Goal: Information Seeking & Learning: Learn about a topic

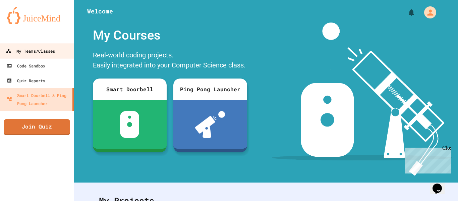
click at [45, 54] on div "My Teams/Classes" at bounding box center [30, 51] width 49 height 8
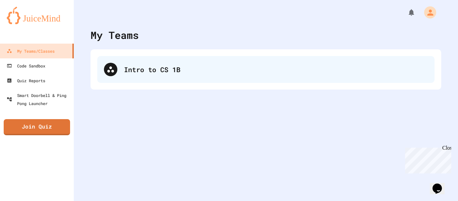
click at [119, 64] on div "Intro to CS 1B" at bounding box center [265, 69] width 337 height 27
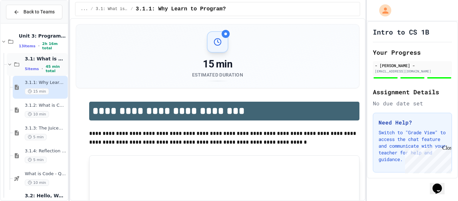
click at [51, 60] on span "3.1: What is Code?" at bounding box center [46, 59] width 42 height 6
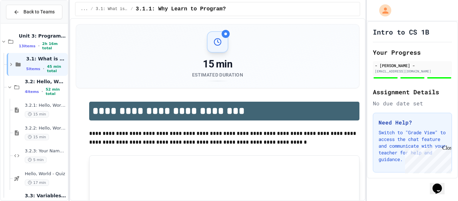
click at [51, 60] on span "3.1: What is Code?" at bounding box center [46, 59] width 40 height 6
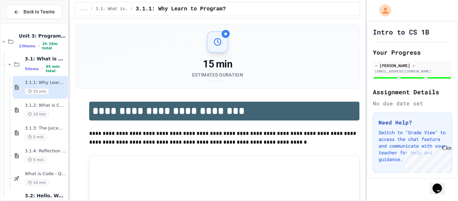
click at [51, 60] on span "3.1: What is Code?" at bounding box center [46, 59] width 42 height 6
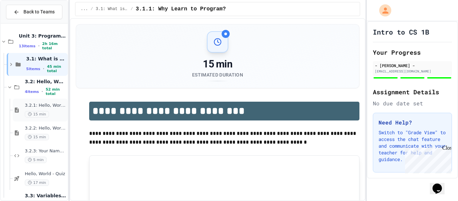
click at [55, 99] on div "3.2.1: Hello, World! 15 min" at bounding box center [40, 110] width 55 height 23
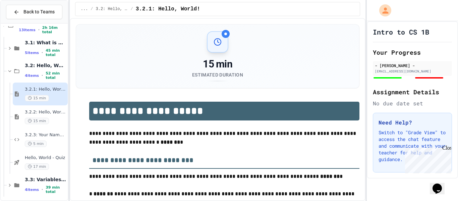
scroll to position [19, 0]
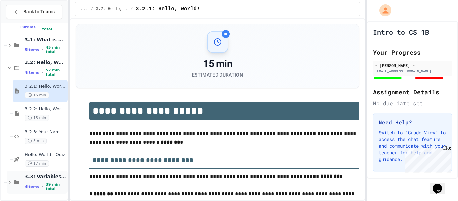
click at [52, 175] on span "3.3: Variables and Data Types" at bounding box center [46, 176] width 42 height 6
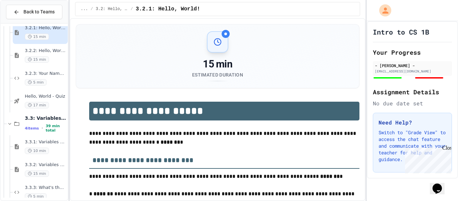
scroll to position [110, 0]
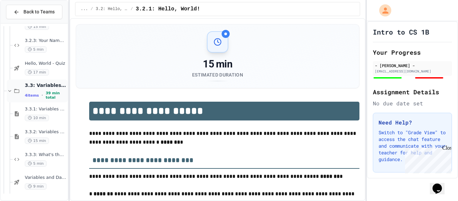
click at [50, 90] on div "3.3: Variables and Data Types 4 items • 39 min total" at bounding box center [46, 91] width 42 height 18
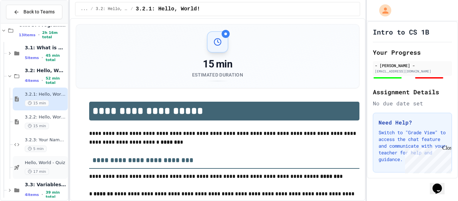
scroll to position [0, 0]
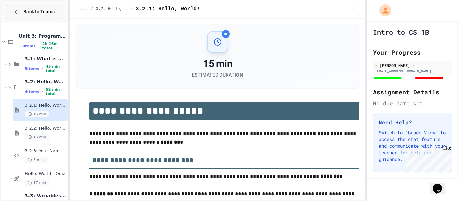
click at [52, 9] on span "Back to Teams" at bounding box center [38, 11] width 31 height 7
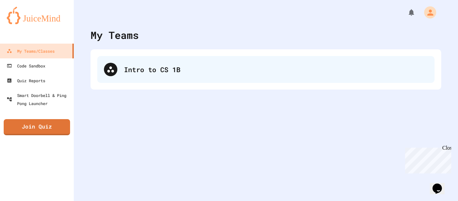
click at [126, 79] on div "Intro to CS 1B" at bounding box center [265, 69] width 337 height 27
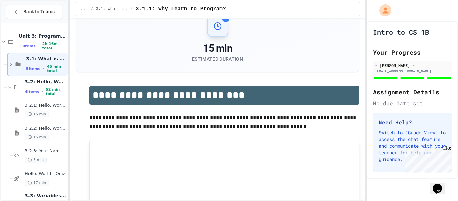
scroll to position [6, 0]
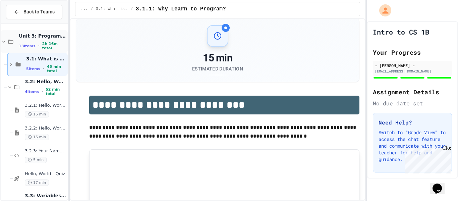
click at [38, 44] on div "13 items • 2h 16m total" at bounding box center [43, 46] width 48 height 9
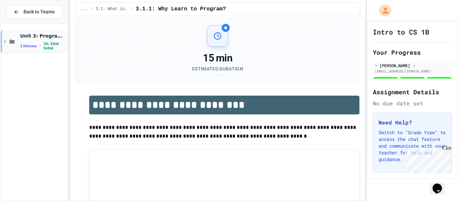
click at [40, 45] on span "•" at bounding box center [40, 45] width 1 height 5
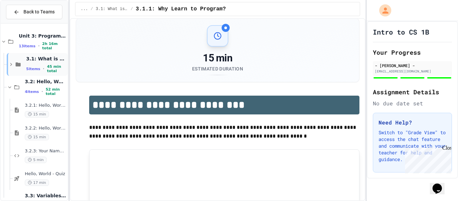
click at [51, 69] on span "45 min total" at bounding box center [56, 68] width 19 height 9
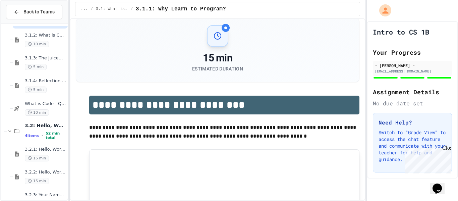
scroll to position [71, 0]
click at [60, 110] on div "10 min" at bounding box center [46, 111] width 42 height 6
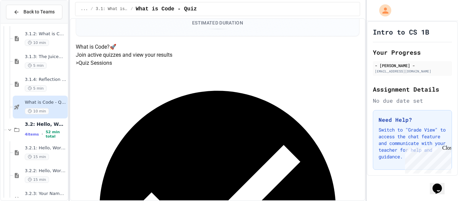
scroll to position [52, 0]
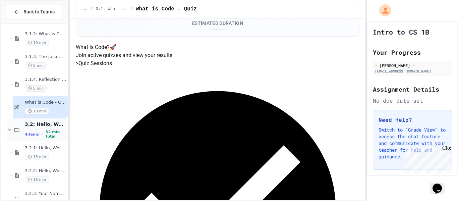
click at [53, 132] on span "52 min total" at bounding box center [56, 134] width 21 height 9
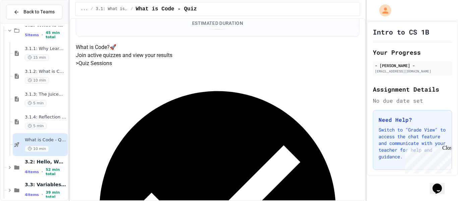
scroll to position [42, 0]
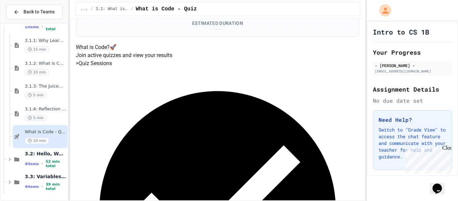
click at [53, 132] on span "What is Code - Quiz" at bounding box center [46, 132] width 42 height 6
click at [58, 154] on span "3.2: Hello, World!" at bounding box center [46, 154] width 42 height 6
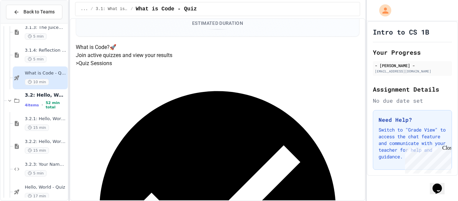
scroll to position [133, 0]
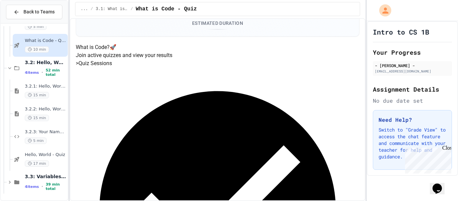
click at [58, 154] on span "Hello, World - Quiz" at bounding box center [46, 155] width 42 height 6
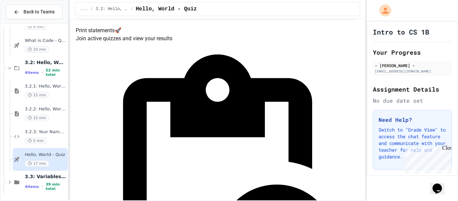
scroll to position [74, 0]
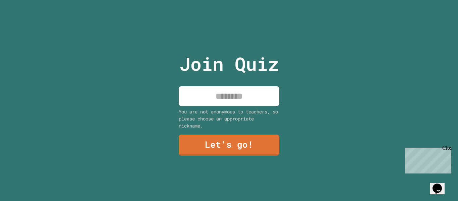
click at [258, 103] on input at bounding box center [229, 96] width 101 height 20
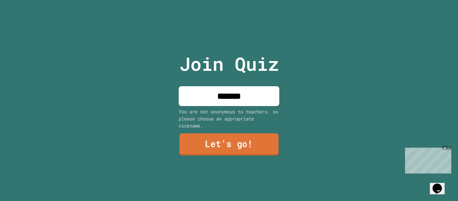
type input "*******"
click at [222, 140] on link "Let's go!" at bounding box center [228, 144] width 99 height 22
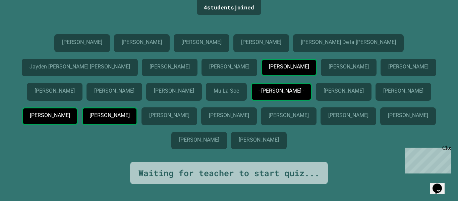
scroll to position [44, 0]
click at [447, 150] on div "Close" at bounding box center [446, 149] width 8 height 8
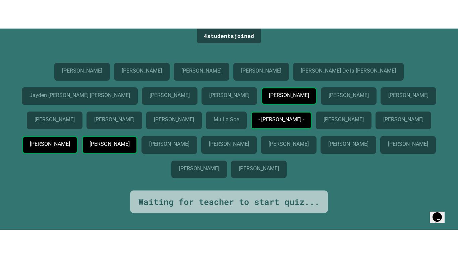
scroll to position [0, 0]
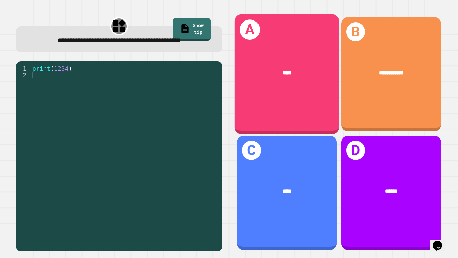
click at [284, 78] on div "****" at bounding box center [286, 72] width 105 height 32
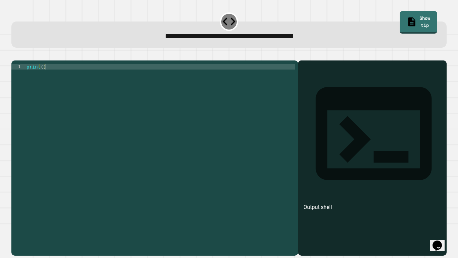
click at [197, 75] on div "print ( )" at bounding box center [160, 155] width 270 height 182
click at [42, 72] on div "1 print ( ) XXXXXXXXXXXXXXXXXXXXXXXXXXXXXXXXXXXXXXXXXXXXXXXXXXXXXXXXXXXXXXXXXXX…" at bounding box center [154, 157] width 287 height 195
click at [43, 74] on div "print ( )" at bounding box center [160, 155] width 270 height 182
click at [148, 80] on div "print ( 9876543210 )" at bounding box center [160, 155] width 270 height 182
type textarea "**********"
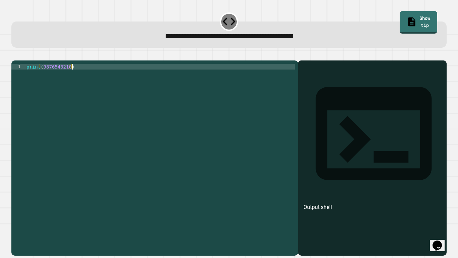
click at [15, 55] on icon "button" at bounding box center [15, 55] width 0 height 0
click at [42, 76] on div "print ( )" at bounding box center [160, 155] width 270 height 182
type textarea "**********"
click at [15, 55] on icon "button" at bounding box center [15, 55] width 0 height 0
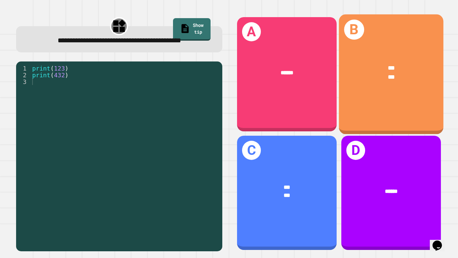
click at [367, 109] on div "B *** ***" at bounding box center [391, 74] width 105 height 120
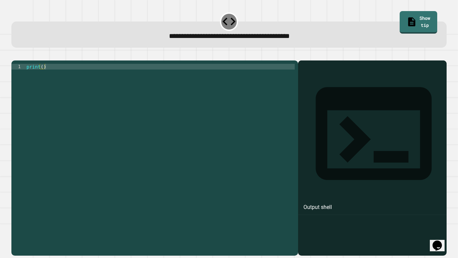
click at [197, 74] on div "print ( )" at bounding box center [160, 155] width 270 height 182
click at [41, 74] on div "print ( )" at bounding box center [160, 155] width 270 height 182
click at [43, 77] on div "print ( )" at bounding box center [160, 155] width 270 height 182
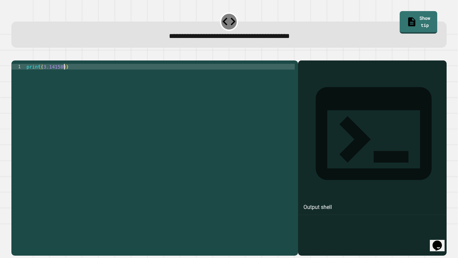
click at [29, 60] on div at bounding box center [228, 56] width 435 height 8
click at [26, 60] on div at bounding box center [228, 56] width 435 height 8
click at [61, 76] on div "print ( 3.141589 )" at bounding box center [160, 155] width 270 height 182
type textarea "**********"
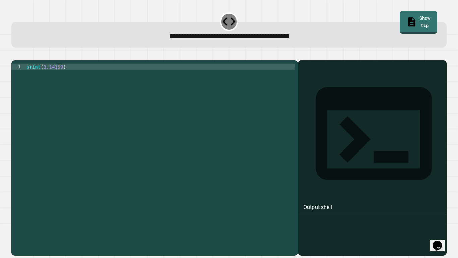
click at [13, 60] on div at bounding box center [228, 56] width 435 height 8
click at [15, 55] on button "button" at bounding box center [15, 55] width 0 height 0
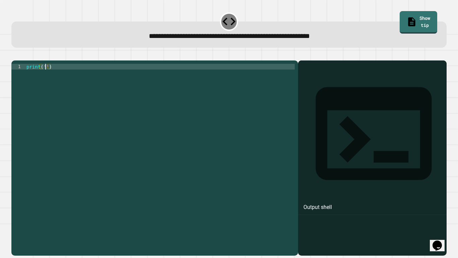
click at [47, 74] on div "print ( '' )" at bounding box center [160, 155] width 270 height 182
click at [15, 55] on icon "button" at bounding box center [15, 55] width 0 height 0
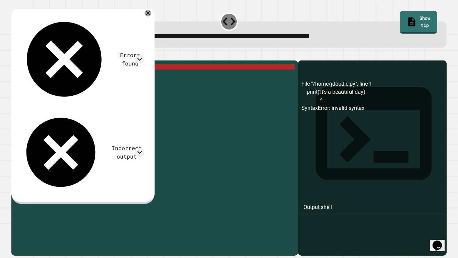
click at [109, 89] on div "print ( 'It' s a beautiful day )" at bounding box center [160, 155] width 270 height 182
click at [101, 75] on div "print ( 'It' s a beautiful day )" at bounding box center [160, 155] width 270 height 182
click at [99, 76] on div "print ( 'It' s a beautiful day )" at bounding box center [160, 155] width 270 height 182
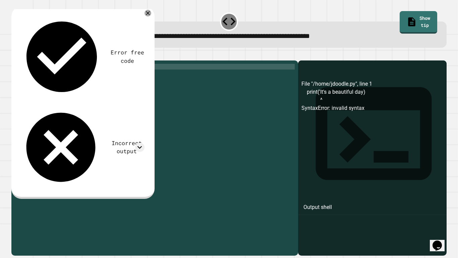
click at [20, 52] on div "**********" at bounding box center [229, 154] width 440 height 208
click at [15, 55] on icon "button" at bounding box center [15, 55] width 0 height 0
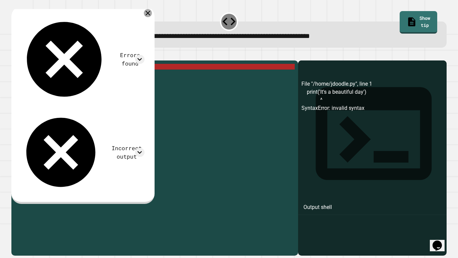
click at [152, 11] on icon at bounding box center [148, 13] width 8 height 8
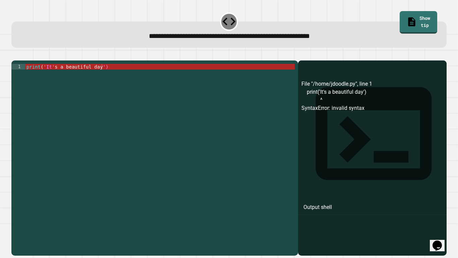
click at [15, 55] on icon "button" at bounding box center [15, 55] width 0 height 0
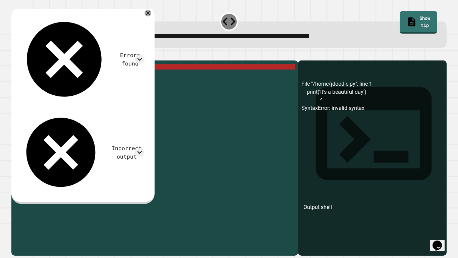
click at [106, 77] on div "print ( 'It' s a beautiful day ')" at bounding box center [160, 155] width 270 height 182
click at [103, 77] on div "print ( 'It' s a beautiful day ')" at bounding box center [160, 155] width 270 height 182
click at [100, 76] on div "print ( 'It' s a beautiful day ')" at bounding box center [160, 155] width 270 height 182
click at [100, 74] on div "print ( 'It' s a beautiful day ')" at bounding box center [160, 155] width 270 height 182
click at [102, 75] on div "print ( 'It' s a beautiful day ')" at bounding box center [160, 155] width 270 height 182
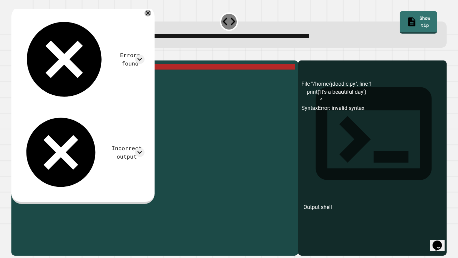
scroll to position [0, 9]
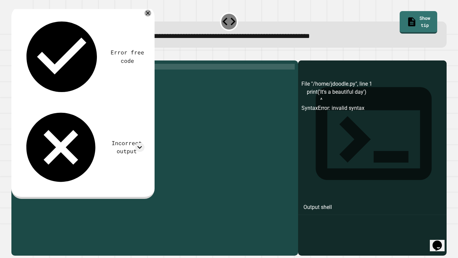
click at [44, 75] on div "print ( 'It' s a beautiful day )" at bounding box center [160, 155] width 270 height 182
click at [15, 55] on button "button" at bounding box center [15, 55] width 0 height 0
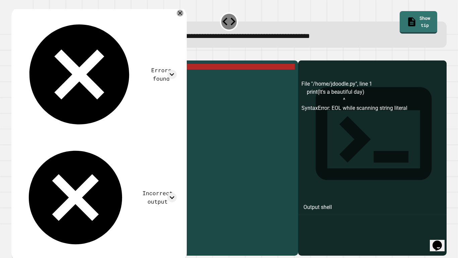
click at [42, 75] on div "print ( It 's a beautiful day)" at bounding box center [160, 155] width 270 height 182
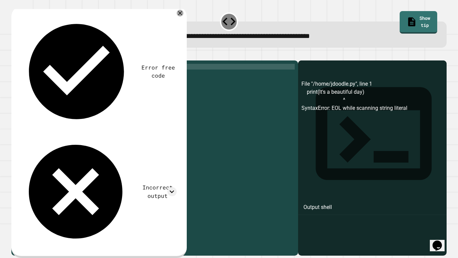
scroll to position [0, 3]
click at [100, 74] on div "print ( "It's a beautiful day)" at bounding box center [160, 155] width 270 height 182
type textarea "**********"
click at [21, 59] on icon "button" at bounding box center [19, 59] width 4 height 5
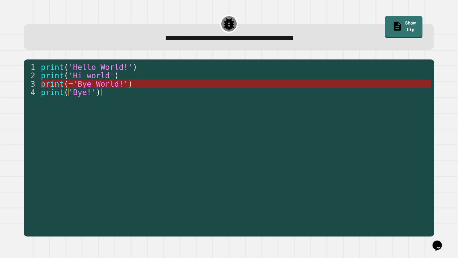
click at [119, 84] on span "'Bye World!'" at bounding box center [100, 83] width 55 height 9
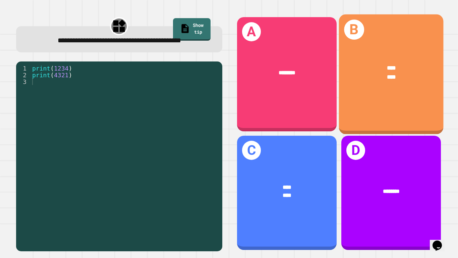
click at [367, 75] on div "****" at bounding box center [391, 76] width 81 height 9
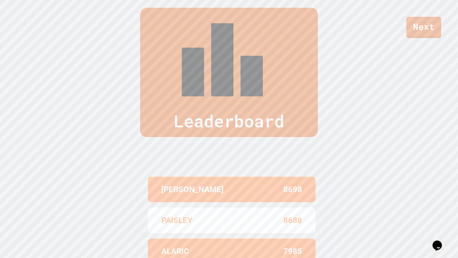
scroll to position [276, 0]
click at [420, 30] on link "Next" at bounding box center [424, 26] width 33 height 22
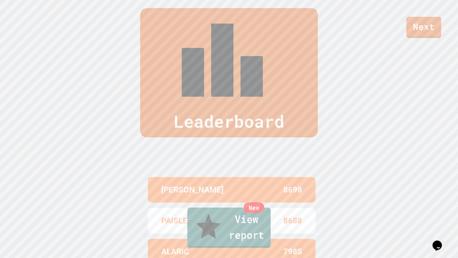
click at [202, 201] on link "New View report" at bounding box center [229, 227] width 84 height 40
